Goal: Task Accomplishment & Management: Use online tool/utility

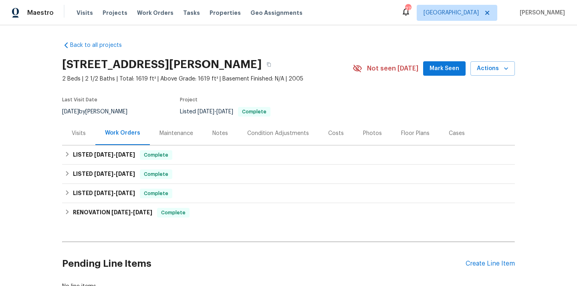
click at [249, 68] on h2 "[STREET_ADDRESS][PERSON_NAME]" at bounding box center [162, 65] width 200 height 8
copy h2 "01503"
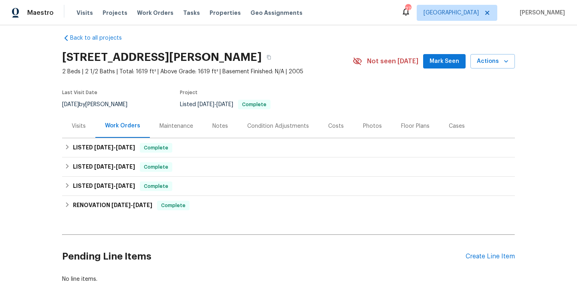
scroll to position [43, 0]
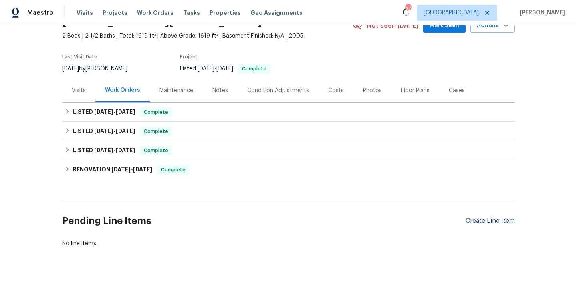
click at [476, 218] on div "Create Line Item" at bounding box center [490, 221] width 49 height 8
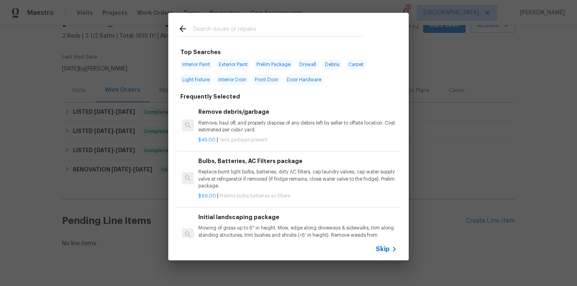
click at [254, 31] on input "text" at bounding box center [278, 30] width 170 height 12
click at [431, 77] on div "Top Searches Interior Paint Exterior Paint Prelim Package Drywall Debris Carpet…" at bounding box center [288, 136] width 577 height 273
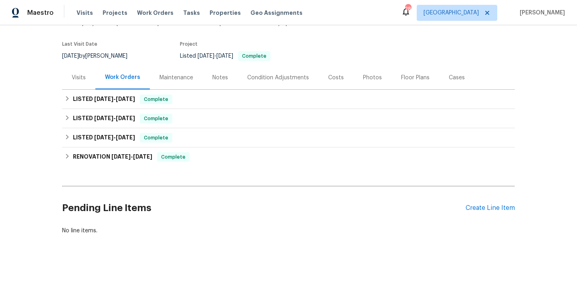
scroll to position [59, 0]
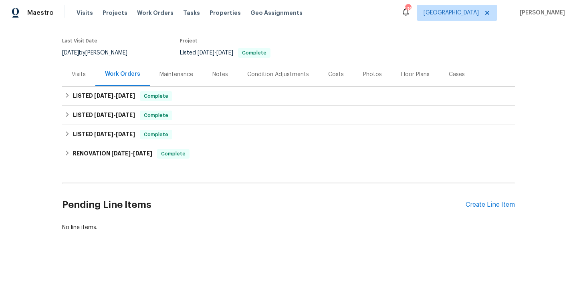
click at [481, 199] on div "Pending Line Items Create Line Item" at bounding box center [288, 204] width 453 height 37
click at [474, 207] on div "Create Line Item" at bounding box center [490, 205] width 49 height 8
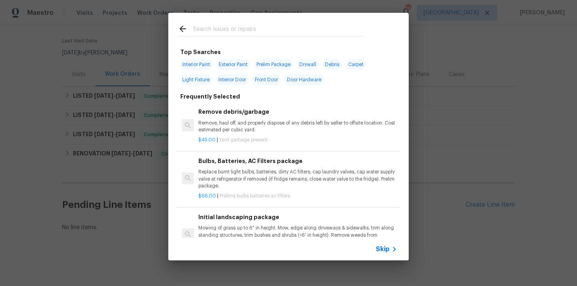
click at [320, 33] on input "text" at bounding box center [278, 30] width 170 height 12
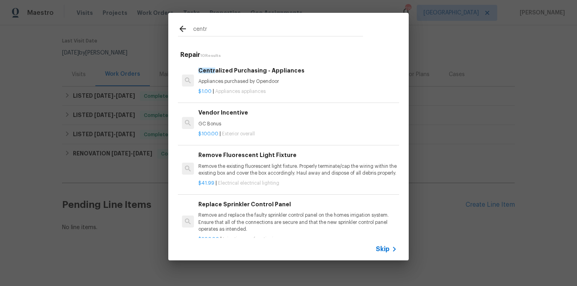
type input "centr"
click at [283, 86] on div "$1.00 | Appliances appliances" at bounding box center [297, 90] width 199 height 10
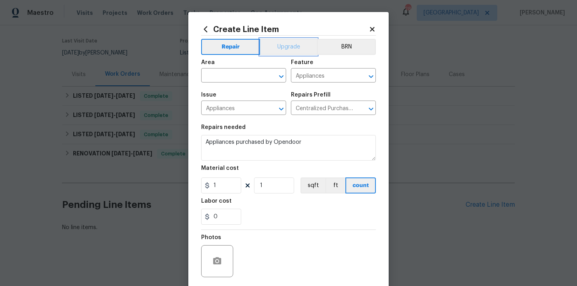
click at [297, 48] on button "Upgrade" at bounding box center [288, 47] width 57 height 16
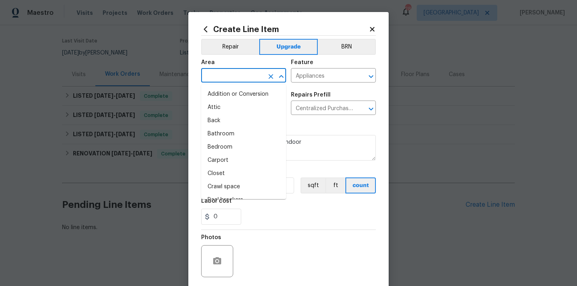
click at [249, 71] on input "text" at bounding box center [232, 76] width 63 height 12
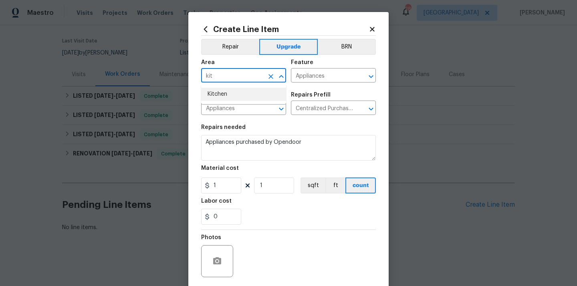
click at [236, 96] on li "Kitchen" at bounding box center [243, 94] width 85 height 13
type input "Kitchen"
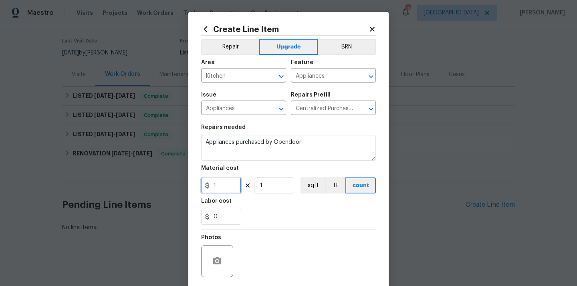
drag, startPoint x: 227, startPoint y: 190, endPoint x: 178, endPoint y: 182, distance: 49.2
click at [178, 182] on div "Create Line Item Repair Upgrade BRN Area Kitchen ​ Feature Appliances ​ Issue A…" at bounding box center [288, 143] width 577 height 286
paste input "3044.57"
type input "3044.57"
click at [263, 208] on div "Labor cost" at bounding box center [288, 203] width 175 height 10
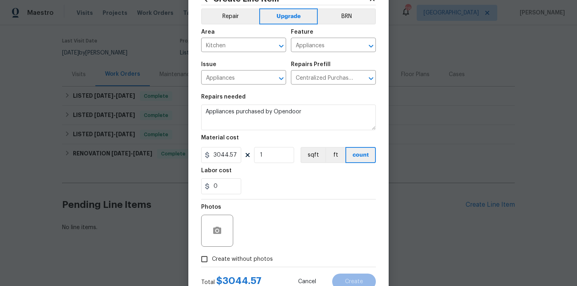
scroll to position [59, 0]
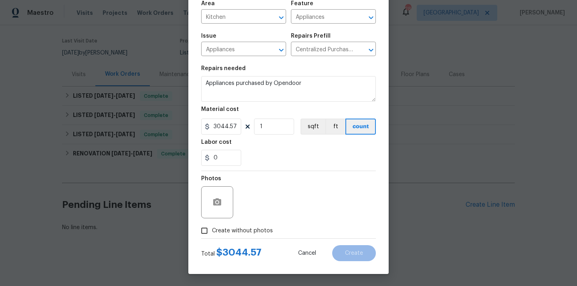
click at [255, 225] on label "Create without photos" at bounding box center [235, 230] width 76 height 15
click at [212, 225] on input "Create without photos" at bounding box center [204, 230] width 15 height 15
checkbox input "true"
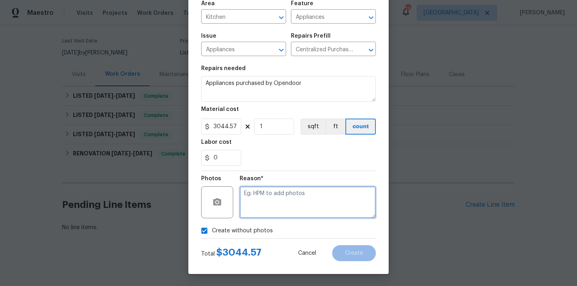
click at [268, 203] on textarea at bounding box center [308, 202] width 136 height 32
type textarea "N/A"
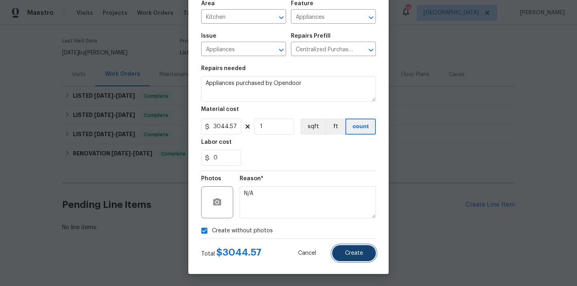
click at [364, 254] on button "Create" at bounding box center [354, 253] width 44 height 16
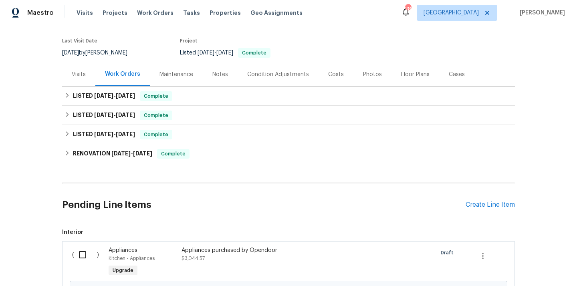
scroll to position [150, 0]
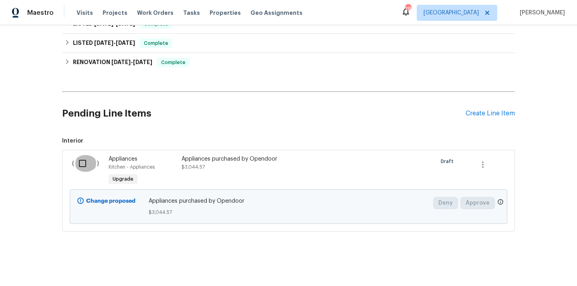
click at [89, 163] on input "checkbox" at bounding box center [85, 163] width 23 height 17
checkbox input "true"
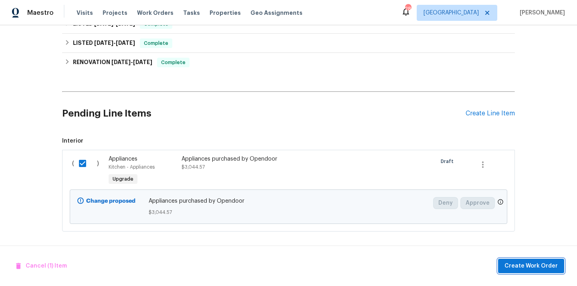
click at [530, 268] on span "Create Work Order" at bounding box center [531, 266] width 53 height 10
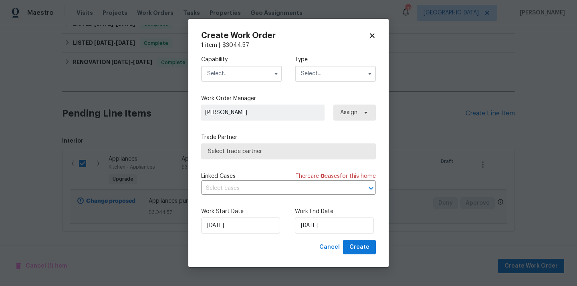
click at [247, 71] on input "text" at bounding box center [241, 74] width 81 height 16
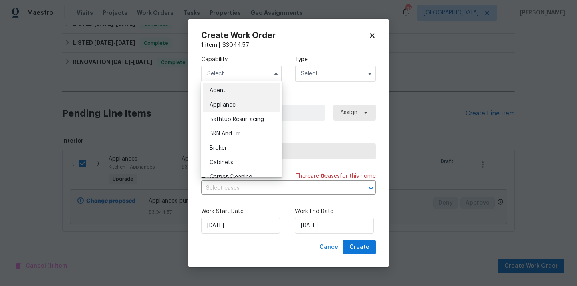
click at [240, 100] on div "Appliance" at bounding box center [241, 105] width 77 height 14
type input "Appliance"
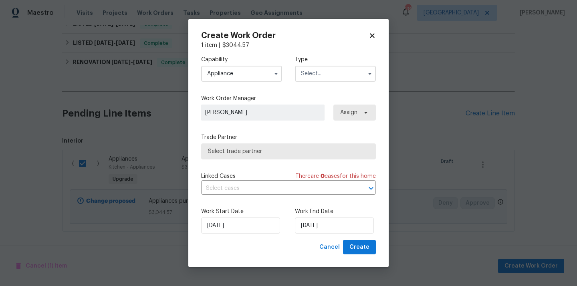
click at [330, 75] on input "text" at bounding box center [335, 74] width 81 height 16
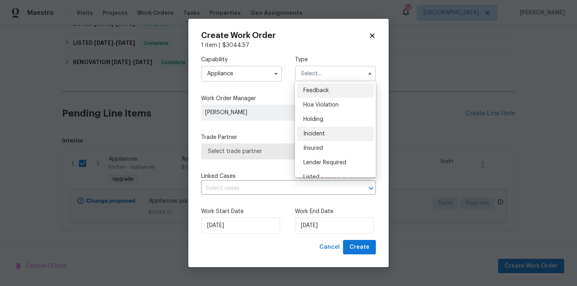
scroll to position [182, 0]
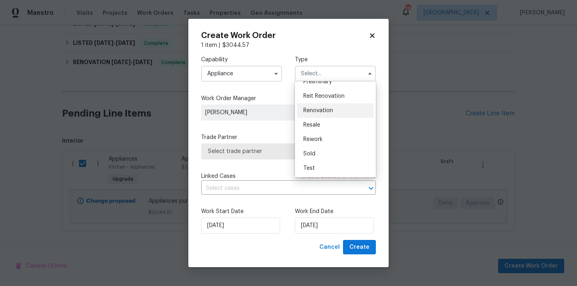
click at [340, 113] on div "Renovation" at bounding box center [335, 110] width 77 height 14
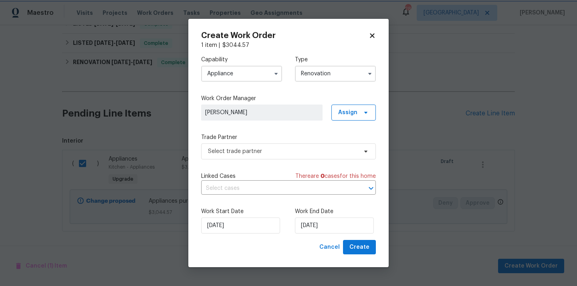
scroll to position [0, 0]
click at [356, 113] on span "Assign" at bounding box center [347, 113] width 19 height 8
click at [350, 145] on div "Assign to me" at bounding box center [355, 146] width 35 height 8
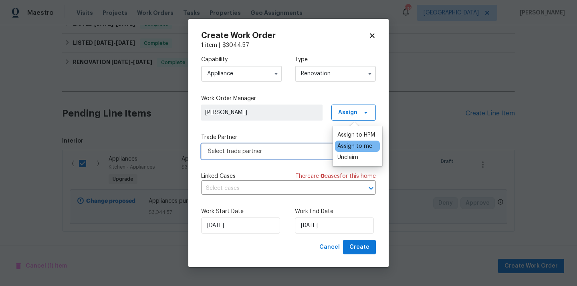
click at [281, 145] on span "Select trade partner" at bounding box center [288, 152] width 175 height 16
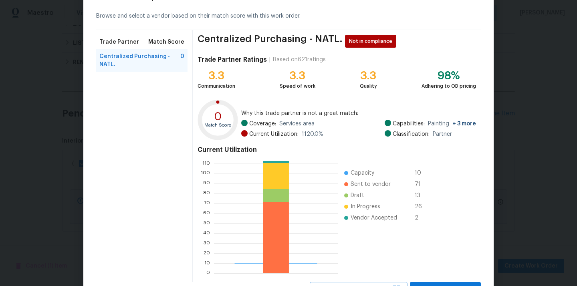
scroll to position [67, 0]
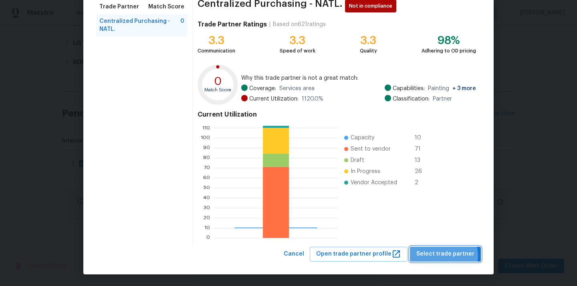
click at [447, 256] on span "Select trade partner" at bounding box center [446, 254] width 58 height 10
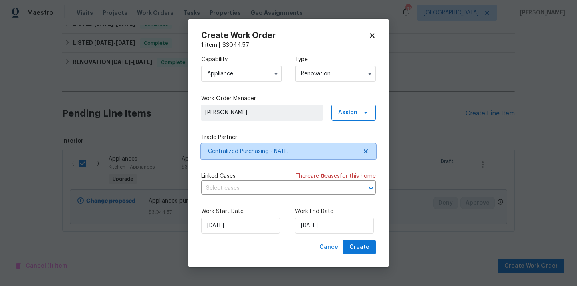
scroll to position [0, 0]
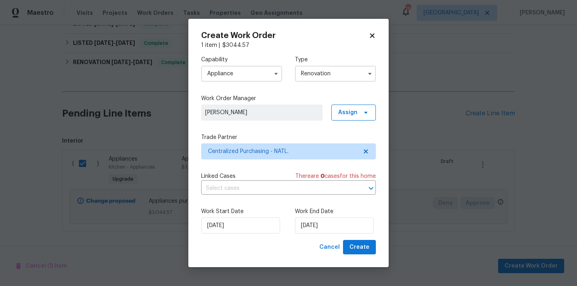
click at [343, 74] on input "Renovation" at bounding box center [335, 74] width 81 height 16
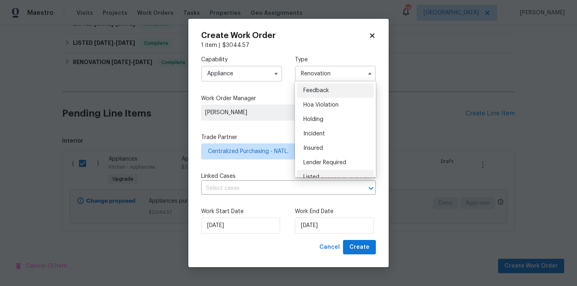
click at [332, 172] on div "Listed" at bounding box center [335, 177] width 77 height 14
type input "Listed"
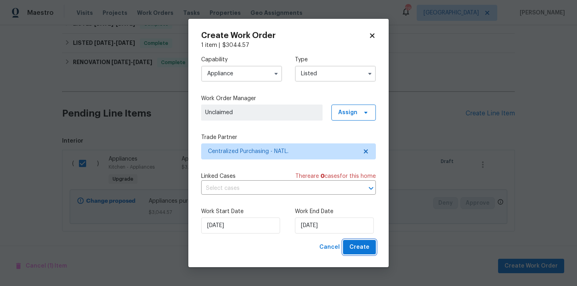
click at [372, 248] on button "Create" at bounding box center [359, 247] width 33 height 15
checkbox input "false"
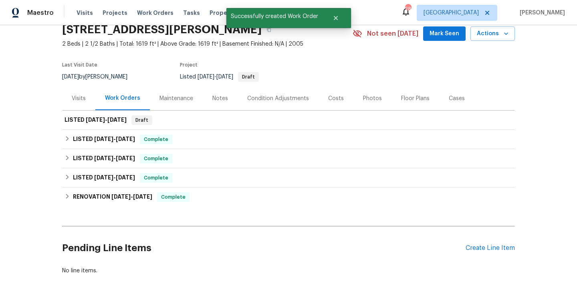
scroll to position [26, 0]
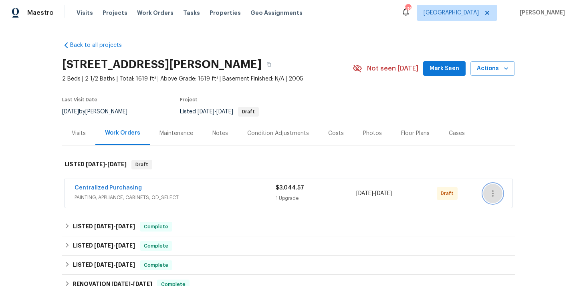
click at [490, 198] on button "button" at bounding box center [493, 193] width 19 height 19
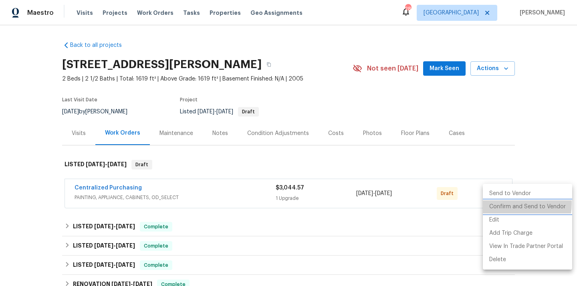
click at [498, 203] on li "Confirm and Send to Vendor" at bounding box center [527, 206] width 89 height 13
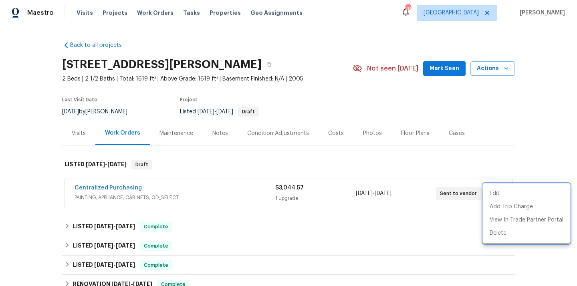
click at [168, 194] on div at bounding box center [288, 143] width 577 height 286
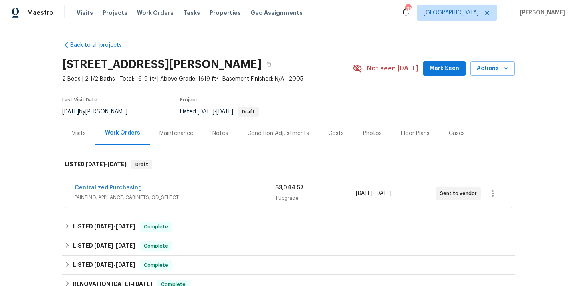
click at [120, 191] on span "Centralized Purchasing" at bounding box center [108, 188] width 67 height 8
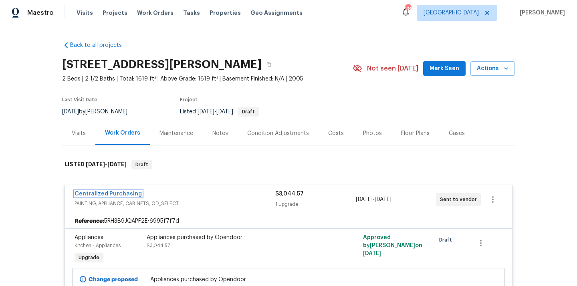
click at [120, 192] on link "Centralized Purchasing" at bounding box center [108, 194] width 67 height 6
